Goal: Contribute content: Contribute content

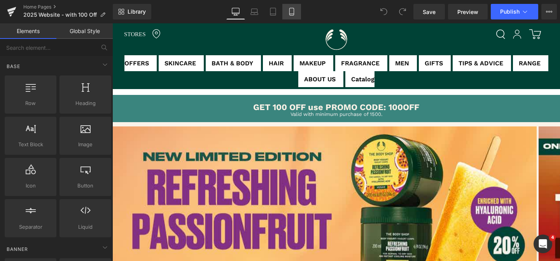
click at [292, 15] on icon at bounding box center [292, 12] width 8 height 8
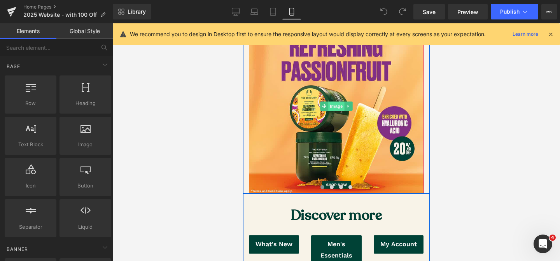
scroll to position [68, 0]
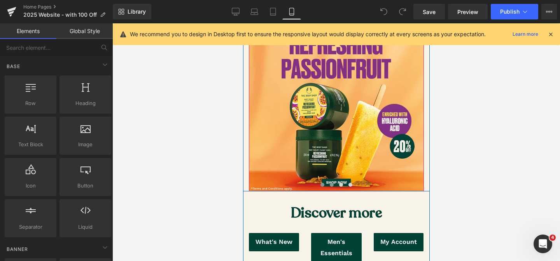
click at [332, 185] on span at bounding box center [331, 185] width 4 height 4
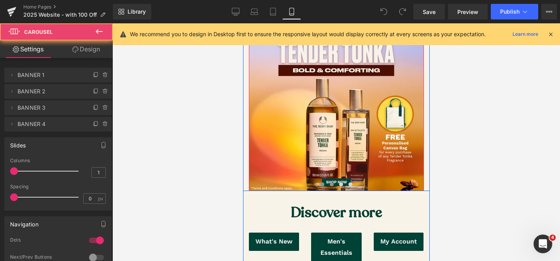
scroll to position [70, 0]
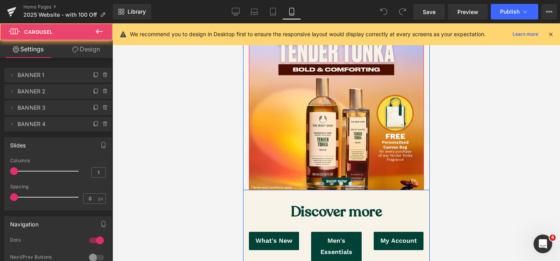
click at [323, 184] on span at bounding box center [322, 183] width 4 height 4
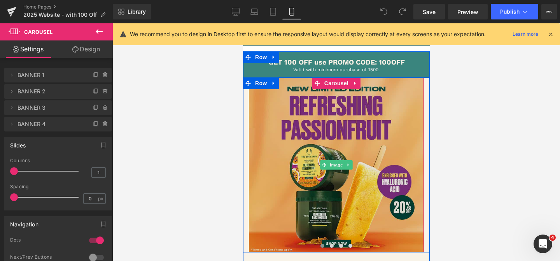
scroll to position [10, 0]
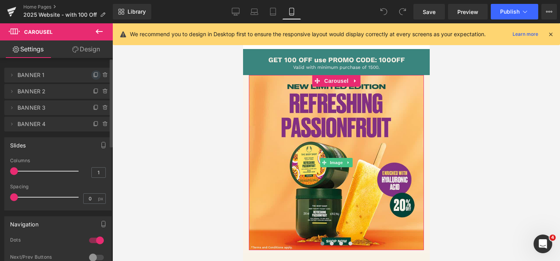
click at [93, 75] on icon at bounding box center [96, 75] width 6 height 6
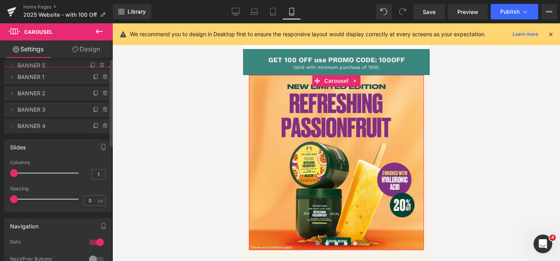
drag, startPoint x: 36, startPoint y: 91, endPoint x: 40, endPoint y: 65, distance: 26.3
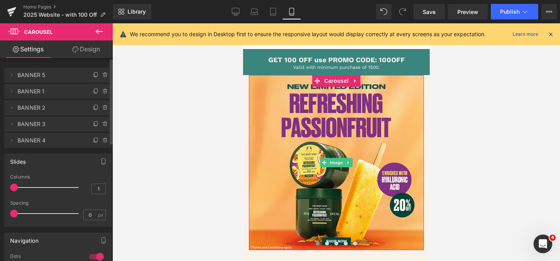
click at [72, 75] on span "BANNER 5" at bounding box center [49, 75] width 65 height 15
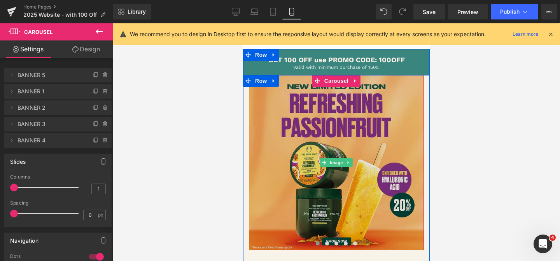
click at [290, 136] on img at bounding box center [335, 162] width 175 height 175
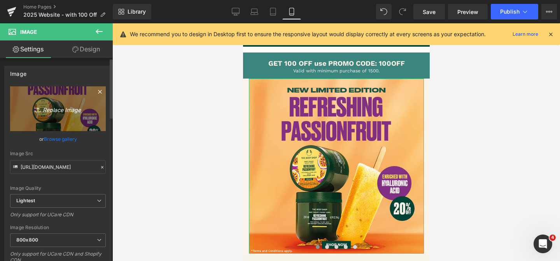
scroll to position [0, 0]
click at [52, 106] on icon "Replace Image" at bounding box center [58, 108] width 62 height 10
click at [83, 113] on link "Replace Image" at bounding box center [58, 108] width 96 height 45
click at [67, 110] on icon "Replace Image" at bounding box center [58, 108] width 62 height 10
click at [96, 119] on link "Replace Image" at bounding box center [58, 108] width 96 height 45
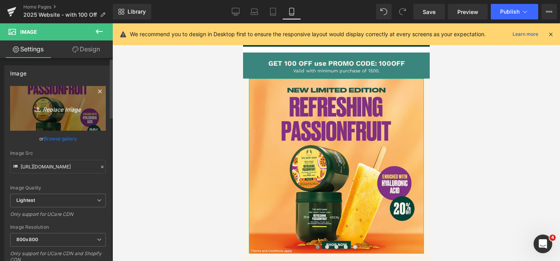
scroll to position [0, 0]
click at [69, 116] on link "Replace Image" at bounding box center [58, 108] width 96 height 45
click at [83, 100] on link "Replace Image" at bounding box center [58, 108] width 96 height 45
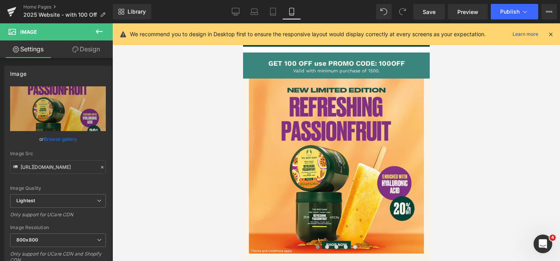
type input "C:\fakepath\free shipping ad [DATE]-[DATE]_MOBILE.jpg"
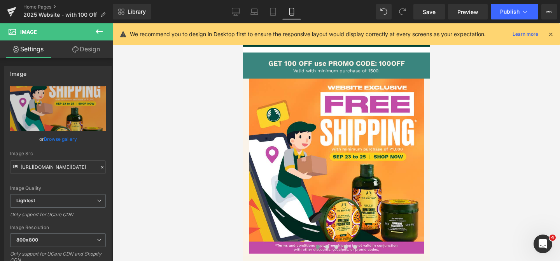
type input "[URL][DOMAIN_NAME][DATE]"
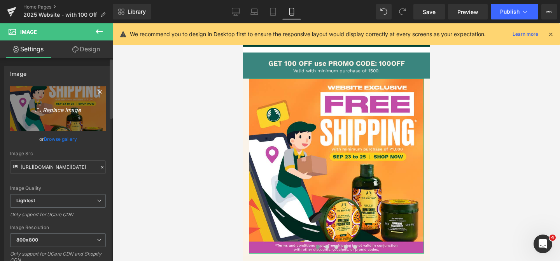
click at [88, 119] on link "Replace Image" at bounding box center [58, 108] width 96 height 45
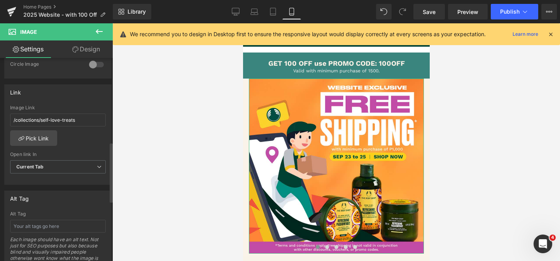
scroll to position [323, 0]
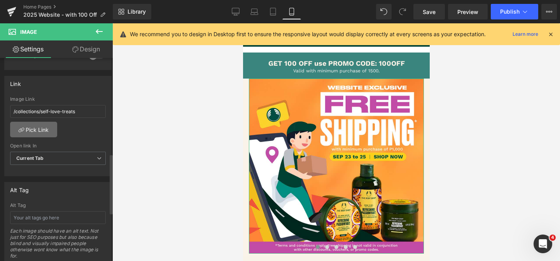
click at [39, 124] on link "Pick Link" at bounding box center [33, 130] width 47 height 16
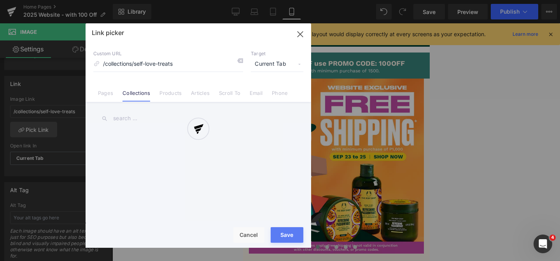
drag, startPoint x: 129, startPoint y: 112, endPoint x: 131, endPoint y: 118, distance: 5.9
click at [129, 112] on div at bounding box center [197, 135] width 225 height 224
click at [131, 118] on div at bounding box center [197, 135] width 225 height 224
click at [140, 119] on div at bounding box center [197, 135] width 225 height 224
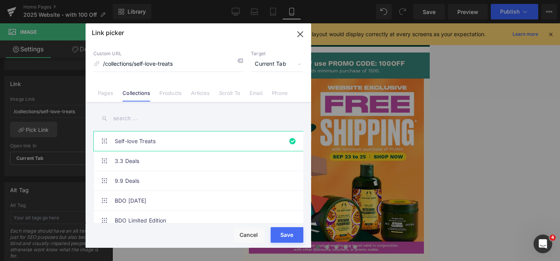
click at [140, 117] on input "text" at bounding box center [198, 118] width 210 height 17
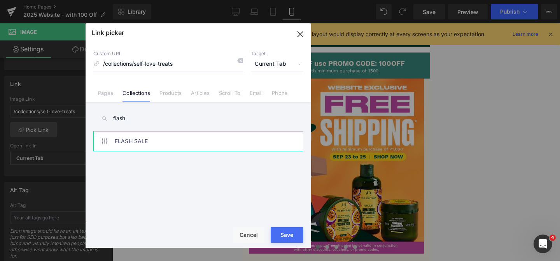
type input "flash"
drag, startPoint x: 145, startPoint y: 144, endPoint x: 167, endPoint y: 166, distance: 30.8
click at [144, 144] on link "FLASH SALE" at bounding box center [200, 140] width 171 height 19
type input "/collections/flash-sale"
click at [281, 239] on button "Save" at bounding box center [286, 235] width 33 height 16
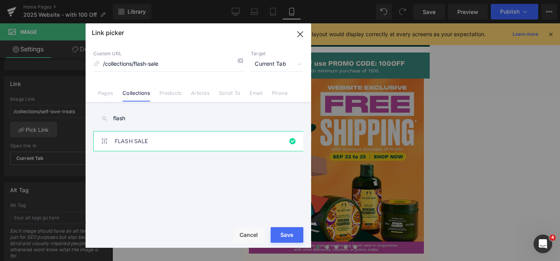
type input "/collections/flash-sale"
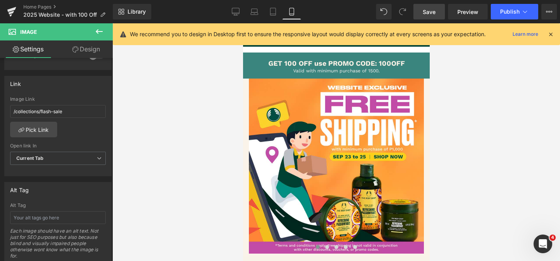
click at [435, 13] on span "Save" at bounding box center [428, 12] width 13 height 8
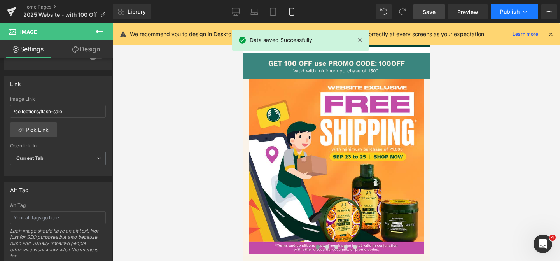
click at [502, 11] on span "Publish" at bounding box center [509, 12] width 19 height 6
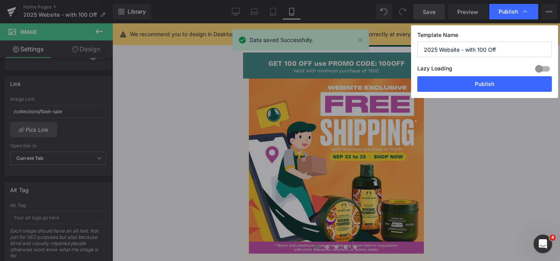
click at [460, 79] on button "Publish" at bounding box center [484, 84] width 134 height 16
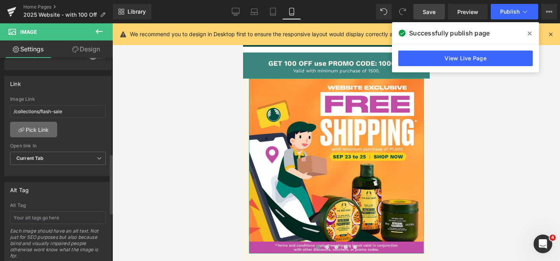
click at [51, 126] on link "Pick Link" at bounding box center [33, 130] width 47 height 16
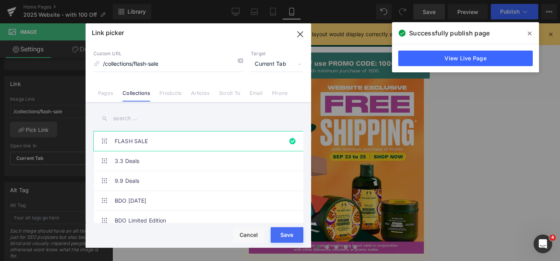
click at [175, 124] on input "text" at bounding box center [198, 118] width 210 height 17
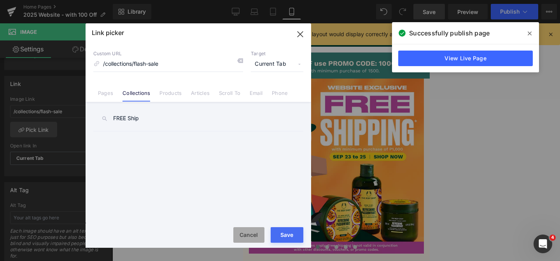
type input "FREE Ship"
click at [243, 237] on button "Cancel" at bounding box center [248, 235] width 31 height 16
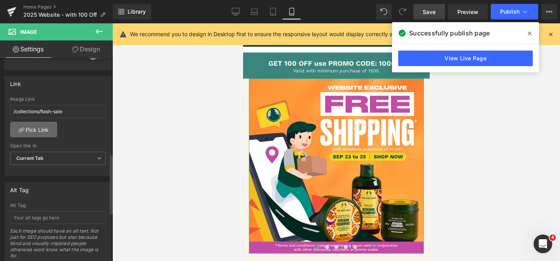
click at [37, 135] on link "Pick Link" at bounding box center [33, 130] width 47 height 16
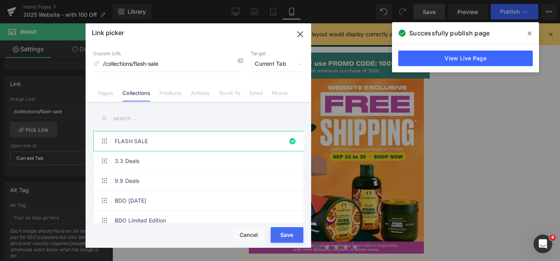
click at [157, 124] on input "text" at bounding box center [198, 118] width 210 height 17
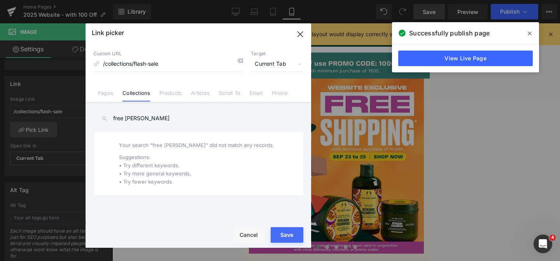
click at [113, 93] on li "Pages" at bounding box center [105, 90] width 24 height 14
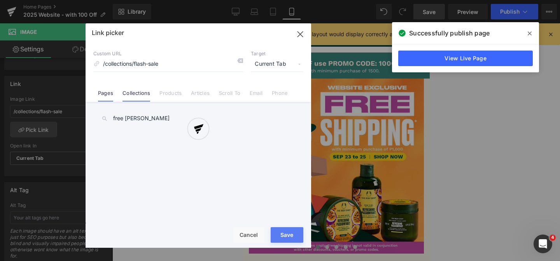
click at [137, 96] on div "Link picker Back to Library Insert Custom URL /collections/flash-sale Target Cu…" at bounding box center [197, 135] width 225 height 224
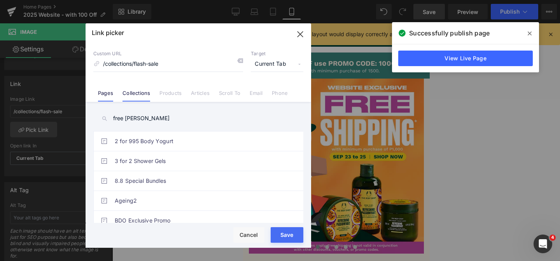
drag, startPoint x: 150, startPoint y: 115, endPoint x: 138, endPoint y: 93, distance: 25.4
click at [150, 114] on input "free [PERSON_NAME]" at bounding box center [198, 118] width 210 height 17
click at [136, 89] on li "Collections" at bounding box center [136, 90] width 37 height 14
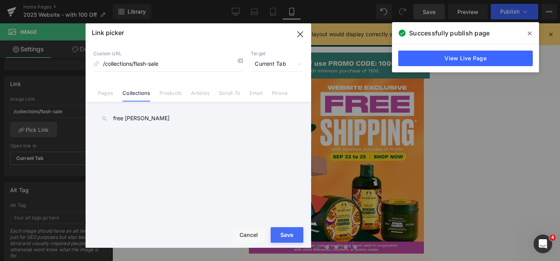
click at [150, 117] on input "free [PERSON_NAME]" at bounding box center [198, 118] width 210 height 17
click at [14, 116] on div "Link picker Back to Library Insert Custom URL /collections/flash-sale Target Cu…" at bounding box center [280, 130] width 560 height 261
type input "shipping"
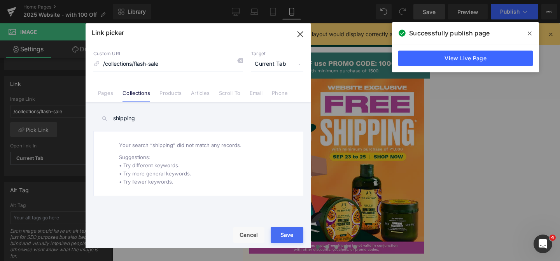
click at [304, 33] on icon "button" at bounding box center [300, 34] width 12 height 12
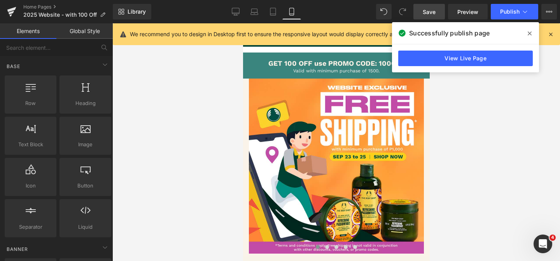
drag, startPoint x: 483, startPoint y: 162, endPoint x: 192, endPoint y: 64, distance: 307.0
click at [474, 157] on div at bounding box center [335, 141] width 447 height 237
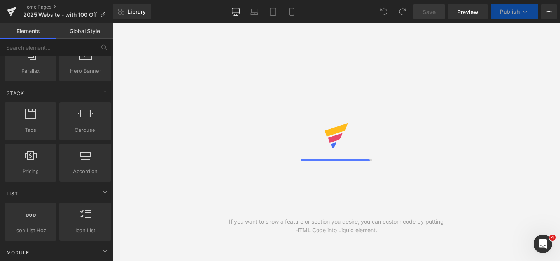
drag, startPoint x: 294, startPoint y: 9, endPoint x: 272, endPoint y: 23, distance: 25.7
click at [294, 9] on icon at bounding box center [292, 12] width 8 height 8
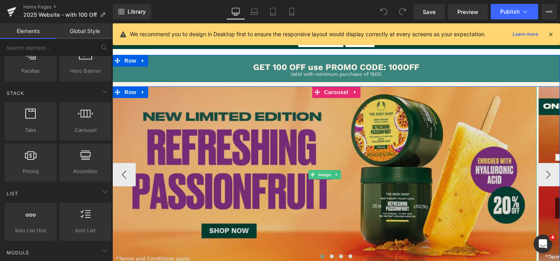
scroll to position [49, 0]
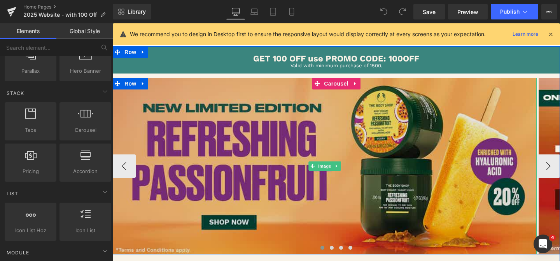
click at [201, 157] on img at bounding box center [324, 166] width 424 height 176
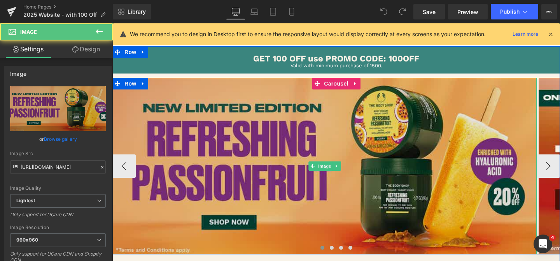
scroll to position [68, 0]
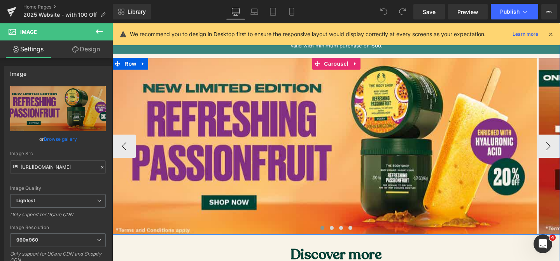
click at [321, 227] on span at bounding box center [322, 228] width 4 height 4
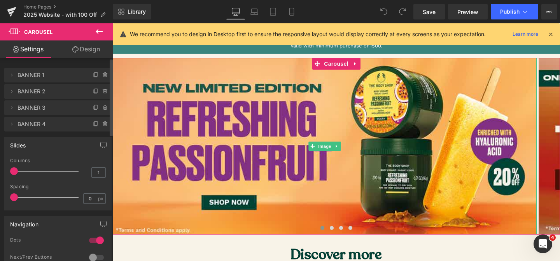
drag, startPoint x: 56, startPoint y: 80, endPoint x: 59, endPoint y: 85, distance: 5.7
click at [56, 80] on span "BANNER 1" at bounding box center [49, 75] width 65 height 15
click at [93, 76] on icon at bounding box center [96, 75] width 6 height 6
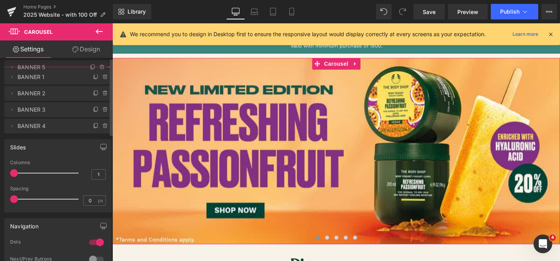
drag, startPoint x: 53, startPoint y: 92, endPoint x: 55, endPoint y: 68, distance: 24.2
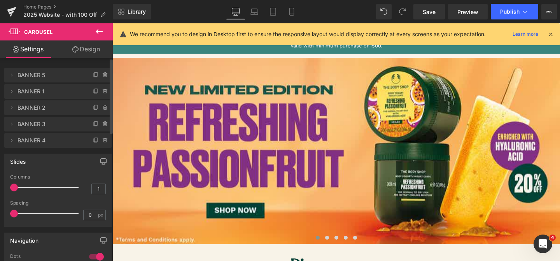
click at [36, 77] on span "BANNER 5" at bounding box center [49, 75] width 65 height 15
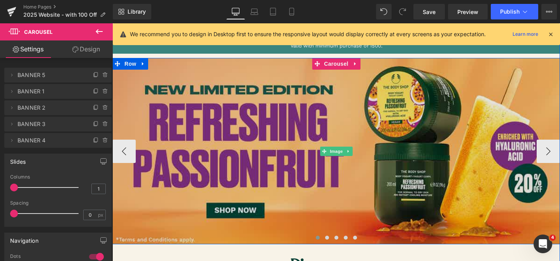
click at [245, 117] on img at bounding box center [335, 151] width 447 height 186
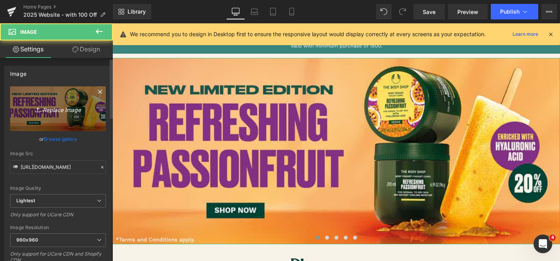
click at [60, 111] on icon "Replace Image" at bounding box center [58, 109] width 62 height 10
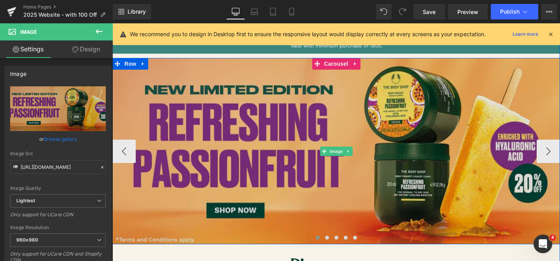
scroll to position [144, 0]
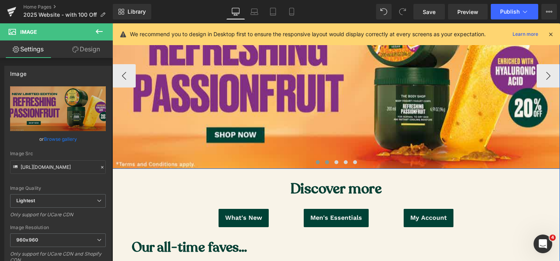
click at [327, 162] on span at bounding box center [327, 162] width 4 height 4
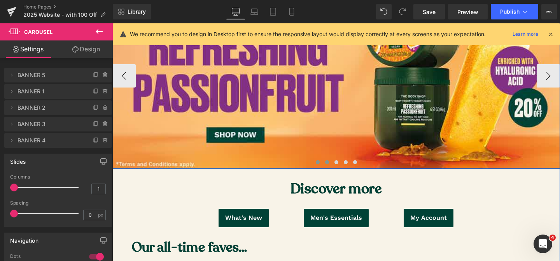
click at [313, 162] on button at bounding box center [317, 162] width 9 height 8
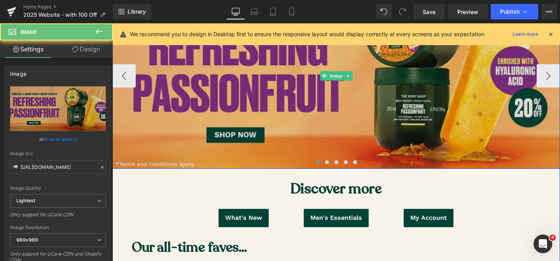
click at [237, 112] on img at bounding box center [335, 76] width 447 height 186
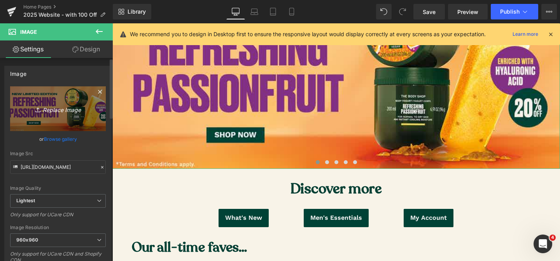
click at [28, 118] on link "Replace Image" at bounding box center [58, 108] width 96 height 45
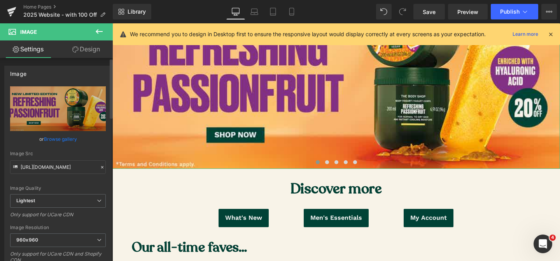
scroll to position [0, 0]
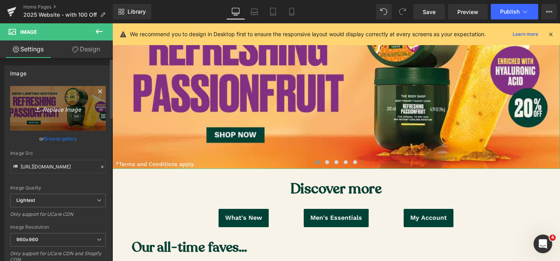
click at [70, 109] on icon "Replace Image" at bounding box center [58, 108] width 62 height 10
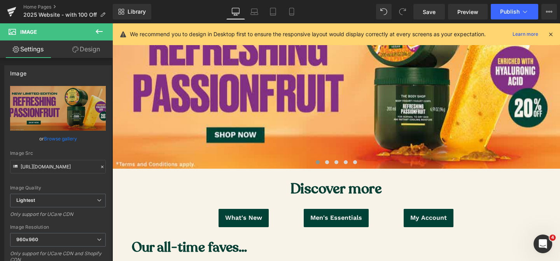
type input "C:\fakepath\Free Shipping Desktop Banner (1).jpg"
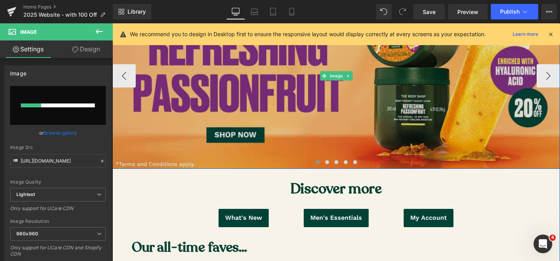
scroll to position [145, 0]
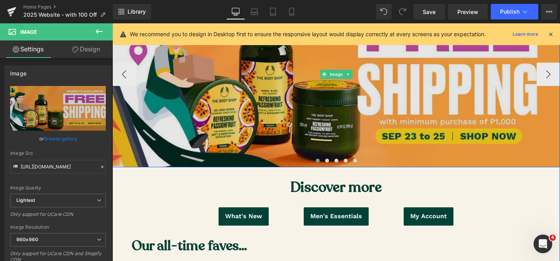
type input "https://ucarecdn.com/5ea8d662-1152-4bc1-aa8b-7ee970a78f88/-/format/auto/-/previ…"
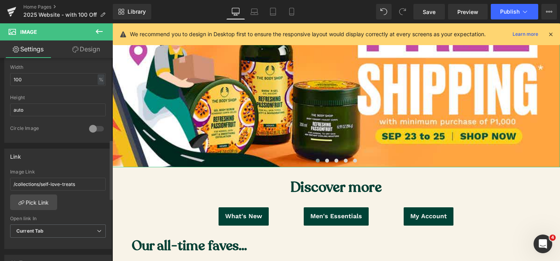
scroll to position [280, 0]
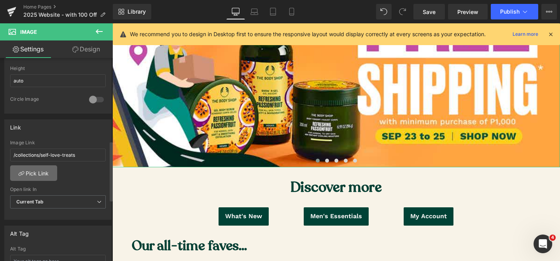
click at [42, 172] on link "Pick Link" at bounding box center [33, 173] width 47 height 16
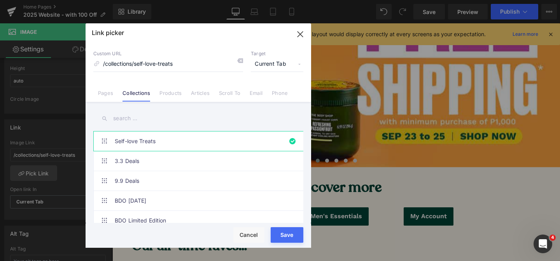
click at [145, 126] on input "text" at bounding box center [198, 118] width 210 height 17
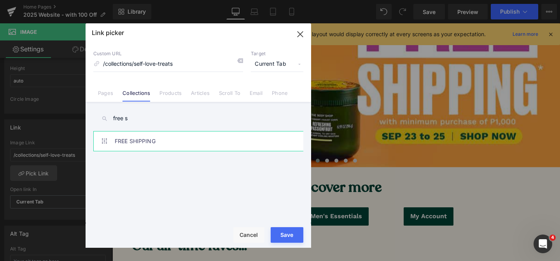
type input "free s"
click at [229, 143] on link "FREE SHIPPING" at bounding box center [200, 140] width 171 height 19
type input "/collections/free-shipping"
click at [289, 237] on button "Save" at bounding box center [286, 235] width 33 height 16
type input "/collections/free-shipping"
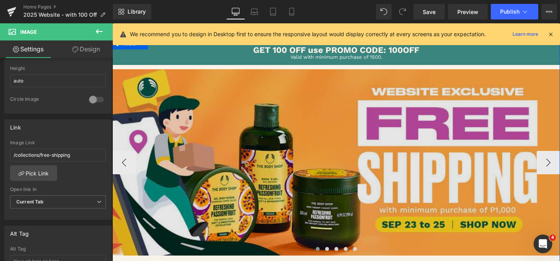
scroll to position [69, 0]
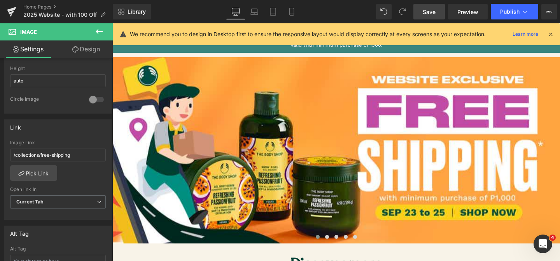
click at [431, 16] on link "Save" at bounding box center [428, 12] width 31 height 16
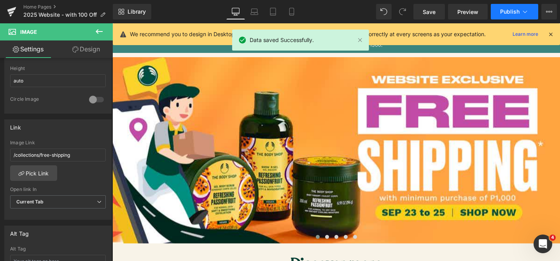
click at [502, 16] on button "Publish" at bounding box center [513, 12] width 47 height 16
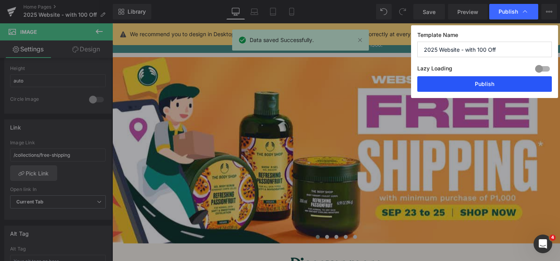
drag, startPoint x: 458, startPoint y: 84, endPoint x: 346, endPoint y: 60, distance: 114.7
click at [458, 84] on button "Publish" at bounding box center [484, 84] width 134 height 16
